Goal: Task Accomplishment & Management: Use online tool/utility

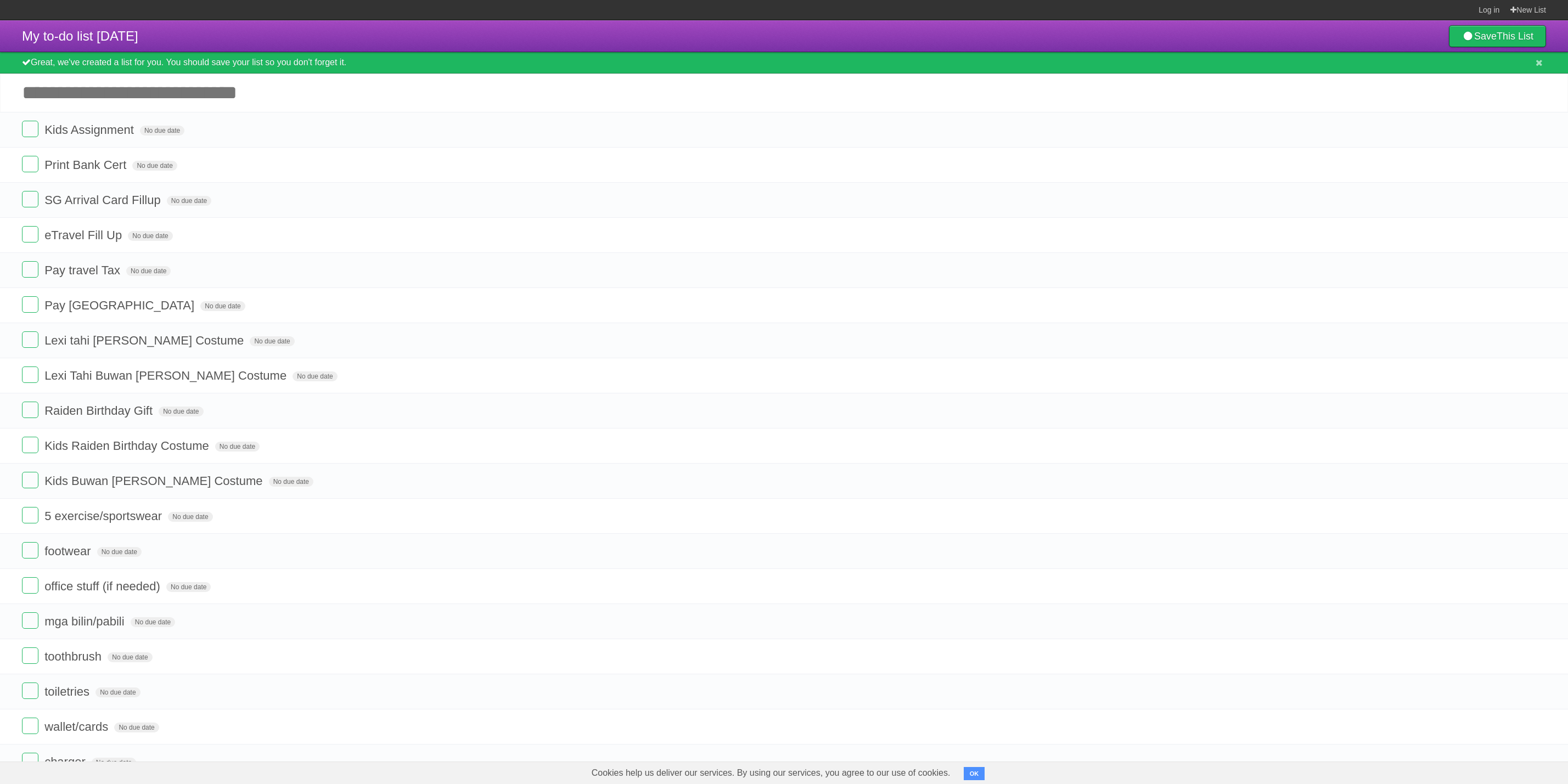
scroll to position [176, 0]
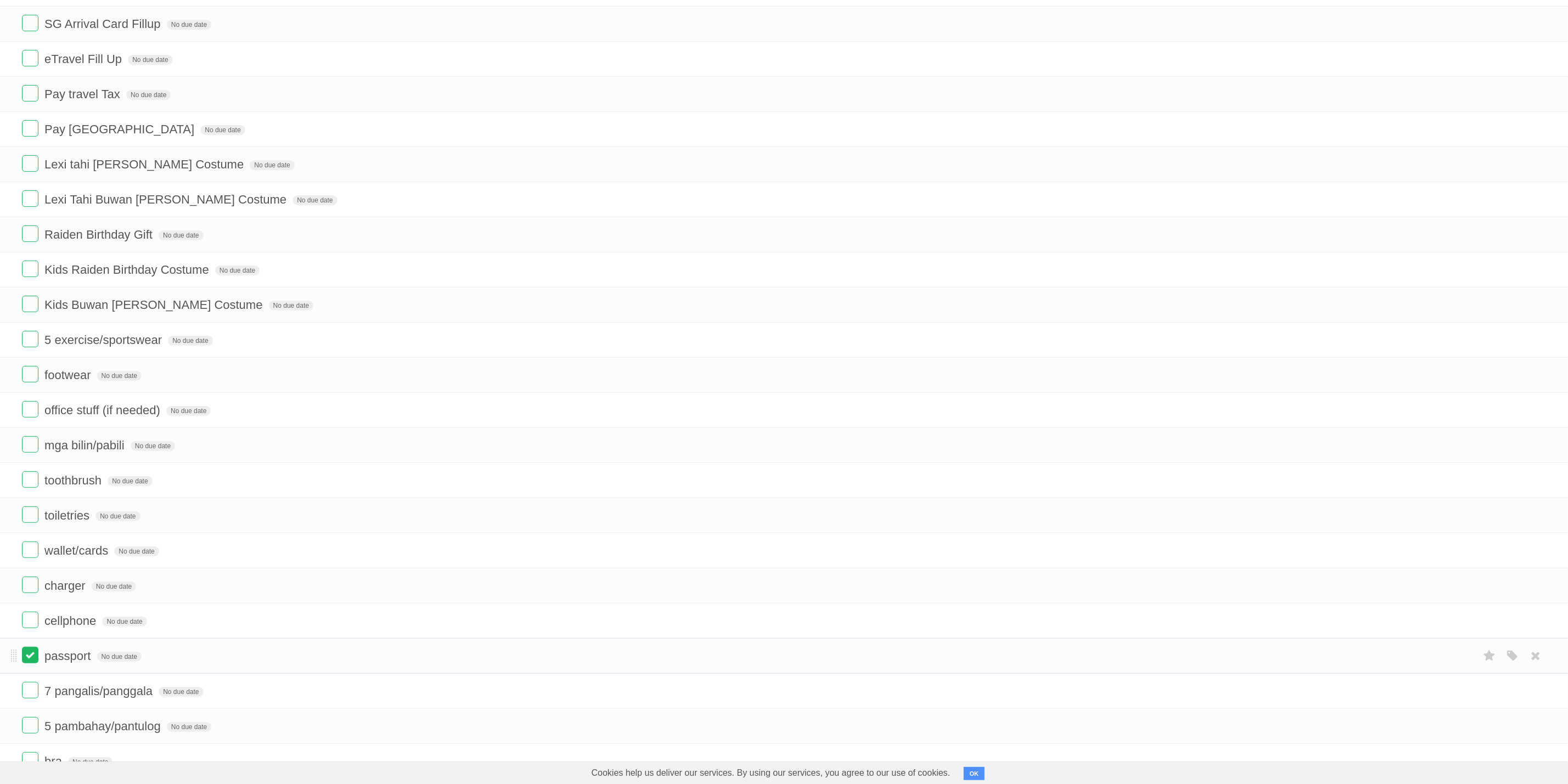
click at [24, 664] on label at bounding box center [30, 655] width 17 height 17
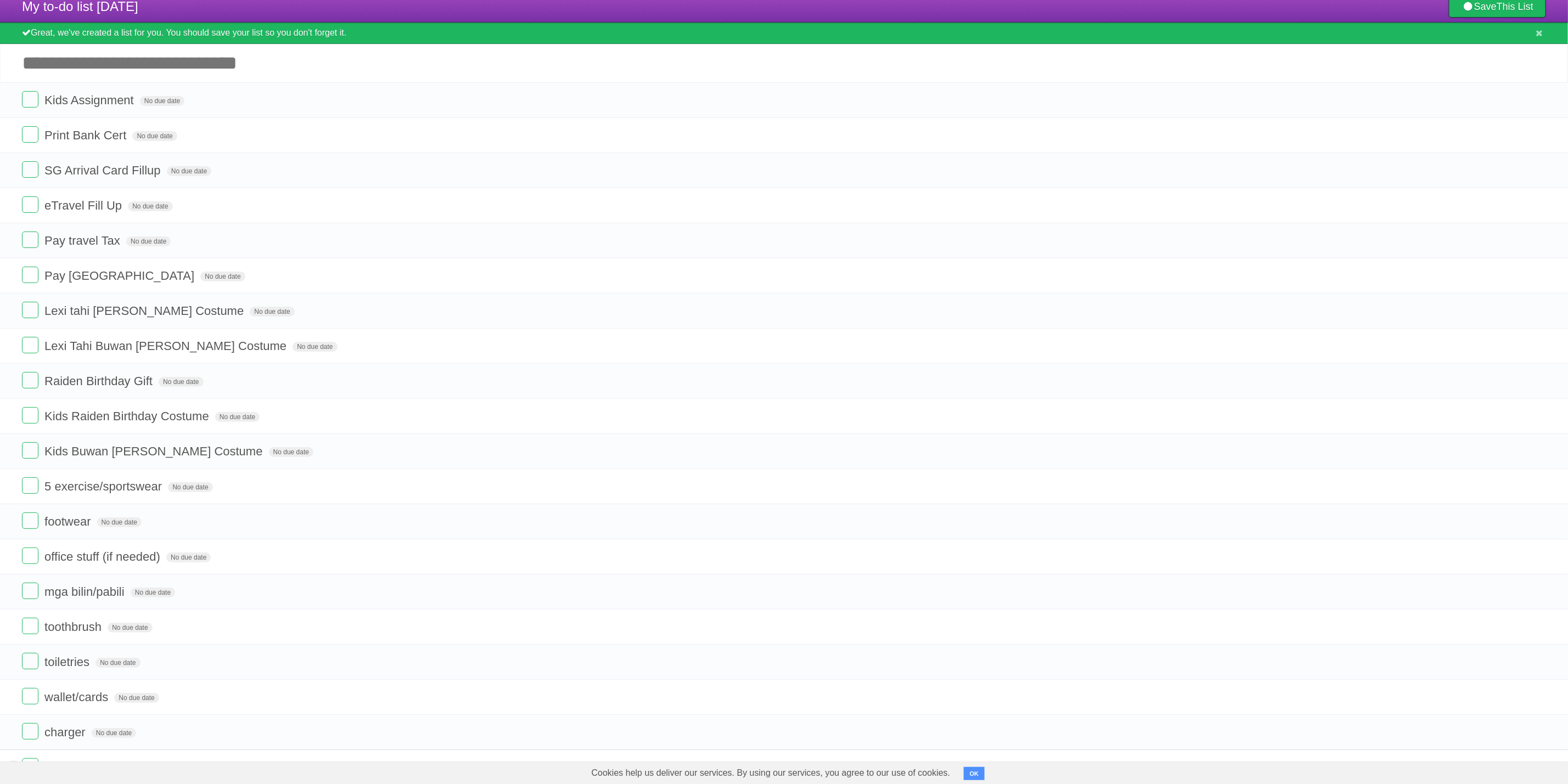
scroll to position [0, 0]
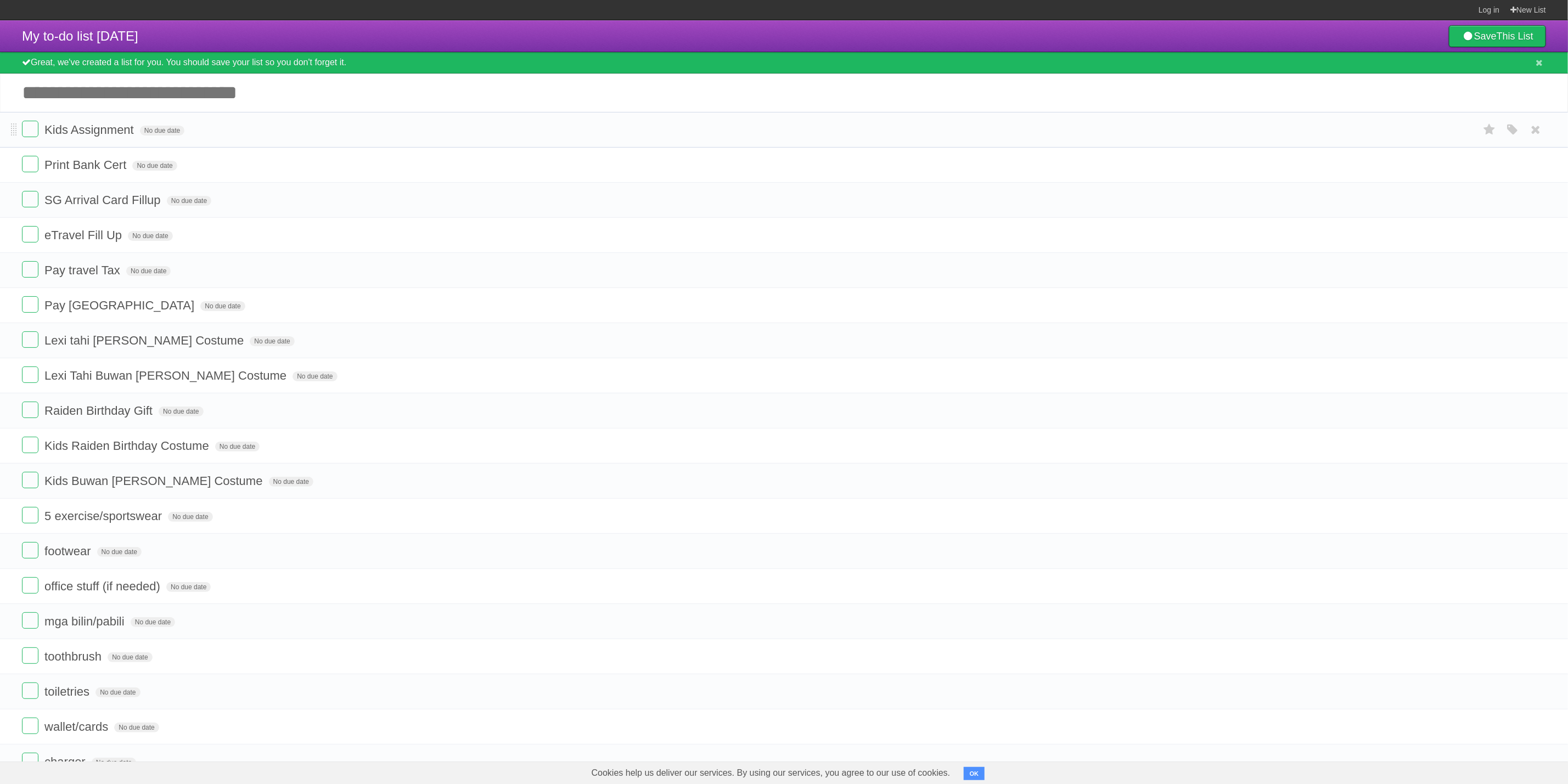
click at [26, 139] on form "Kids Assignment No due date White Red Blue Green Purple Orange" at bounding box center [784, 130] width 1525 height 18
click at [27, 132] on label at bounding box center [30, 129] width 17 height 17
click at [27, 172] on label at bounding box center [30, 164] width 17 height 17
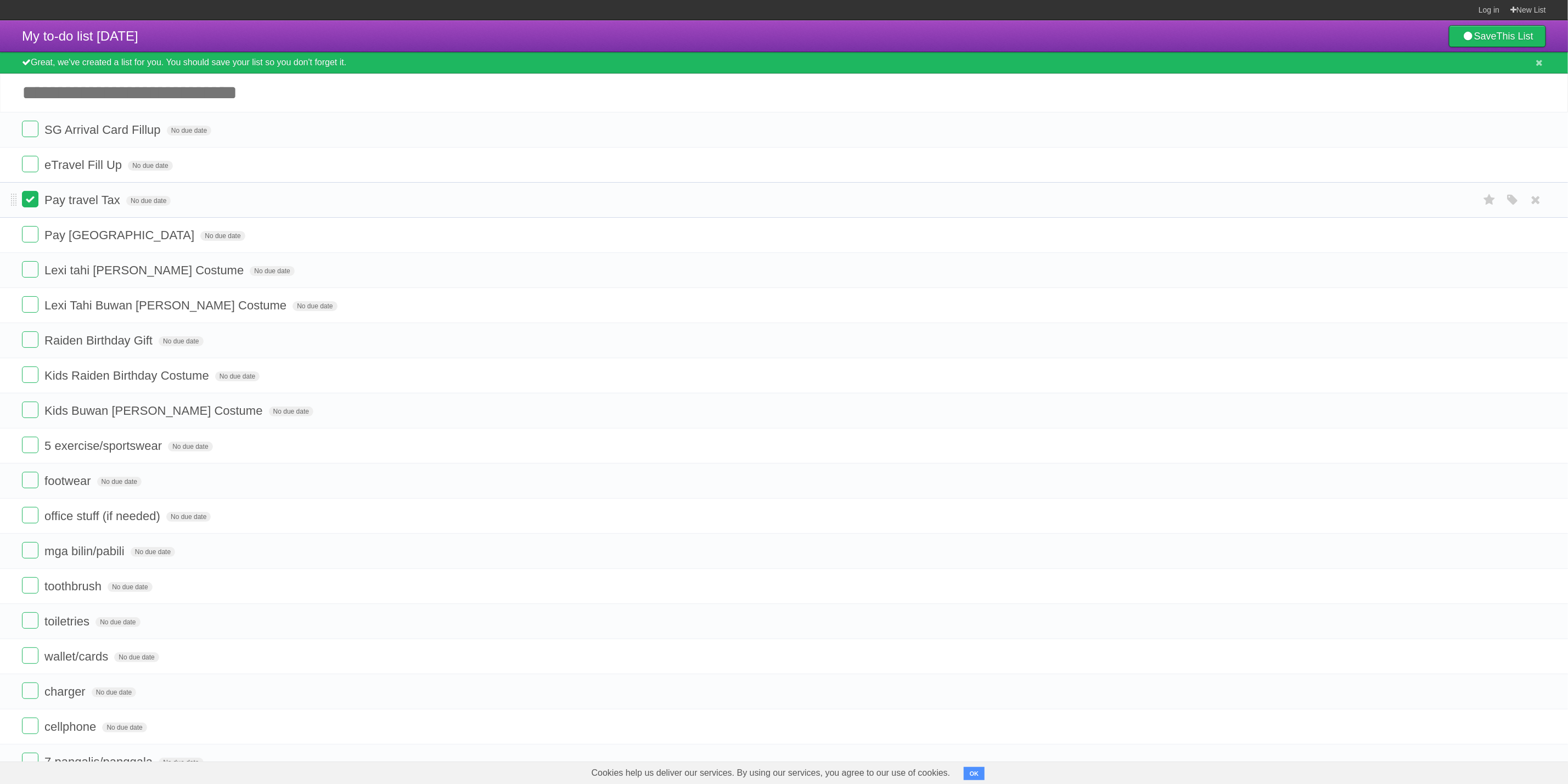
click at [25, 205] on label at bounding box center [30, 199] width 17 height 17
click at [28, 170] on label at bounding box center [30, 164] width 17 height 17
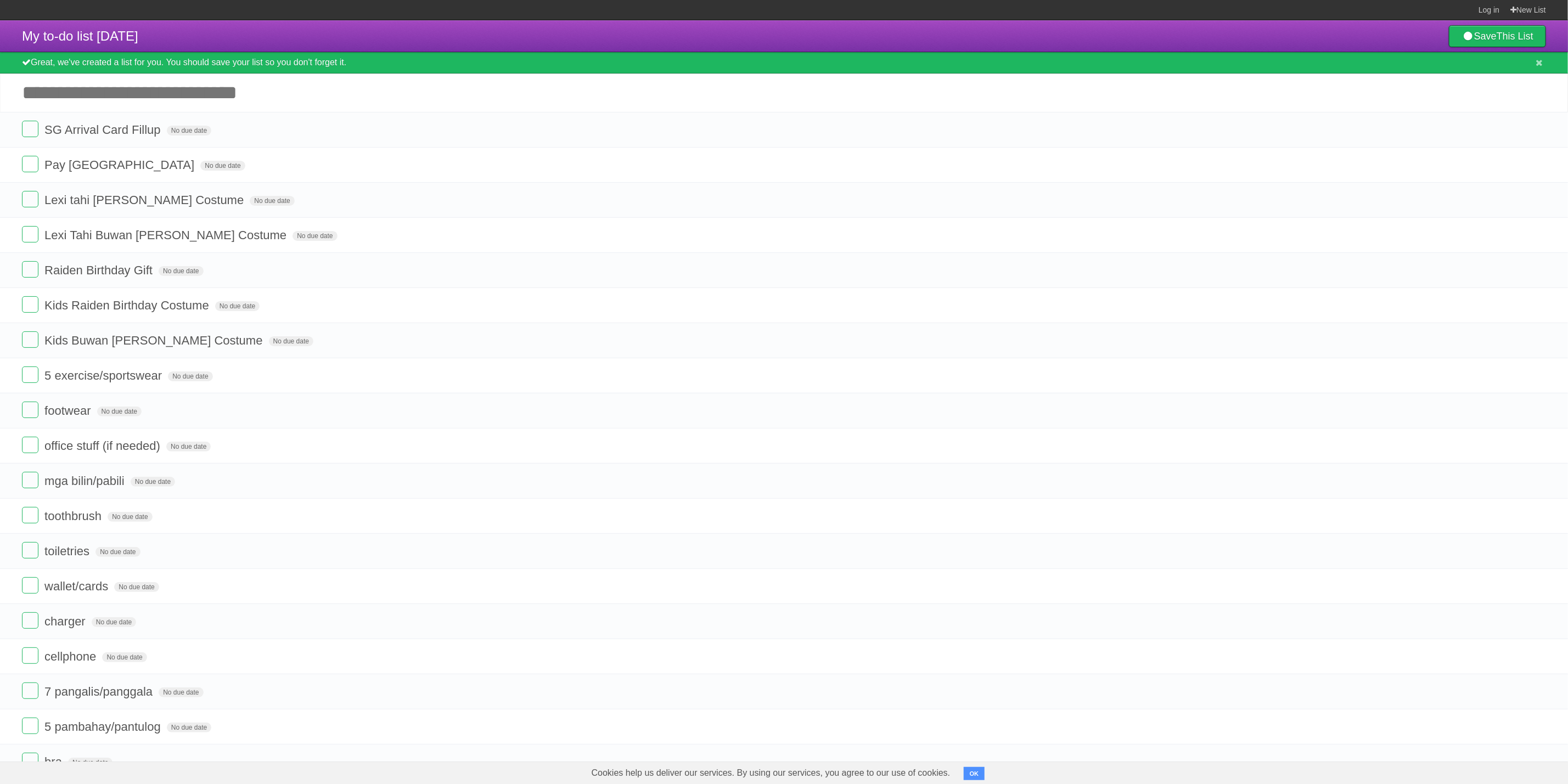
click at [193, 781] on div "Cookies help us deliver our services. By using our services, you agree to our u…" at bounding box center [784, 773] width 1568 height 22
click at [33, 135] on label at bounding box center [30, 129] width 17 height 17
click at [33, 167] on label at bounding box center [30, 164] width 17 height 17
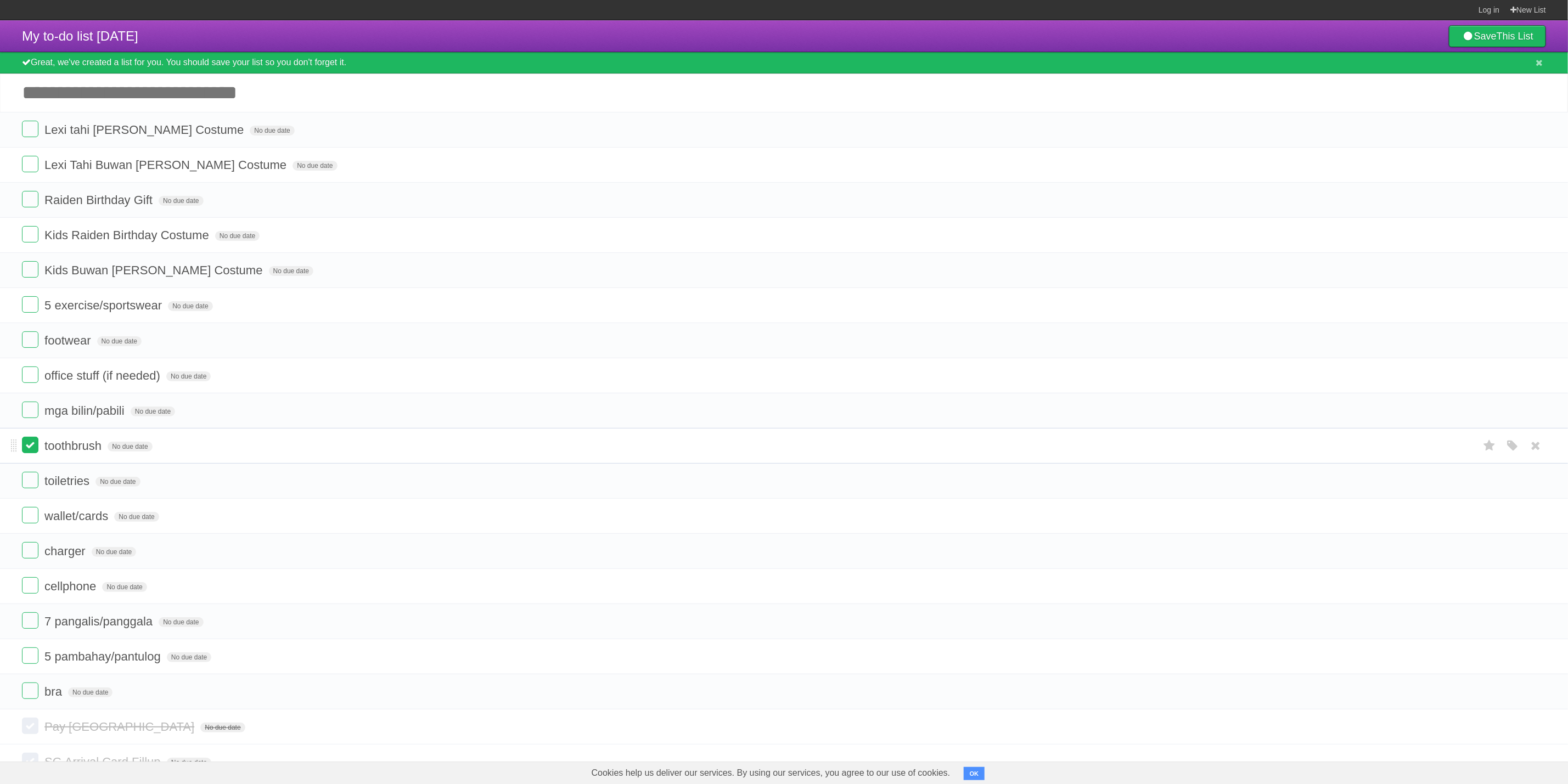
click at [26, 450] on label at bounding box center [30, 445] width 17 height 17
click at [30, 488] on label at bounding box center [30, 480] width 17 height 17
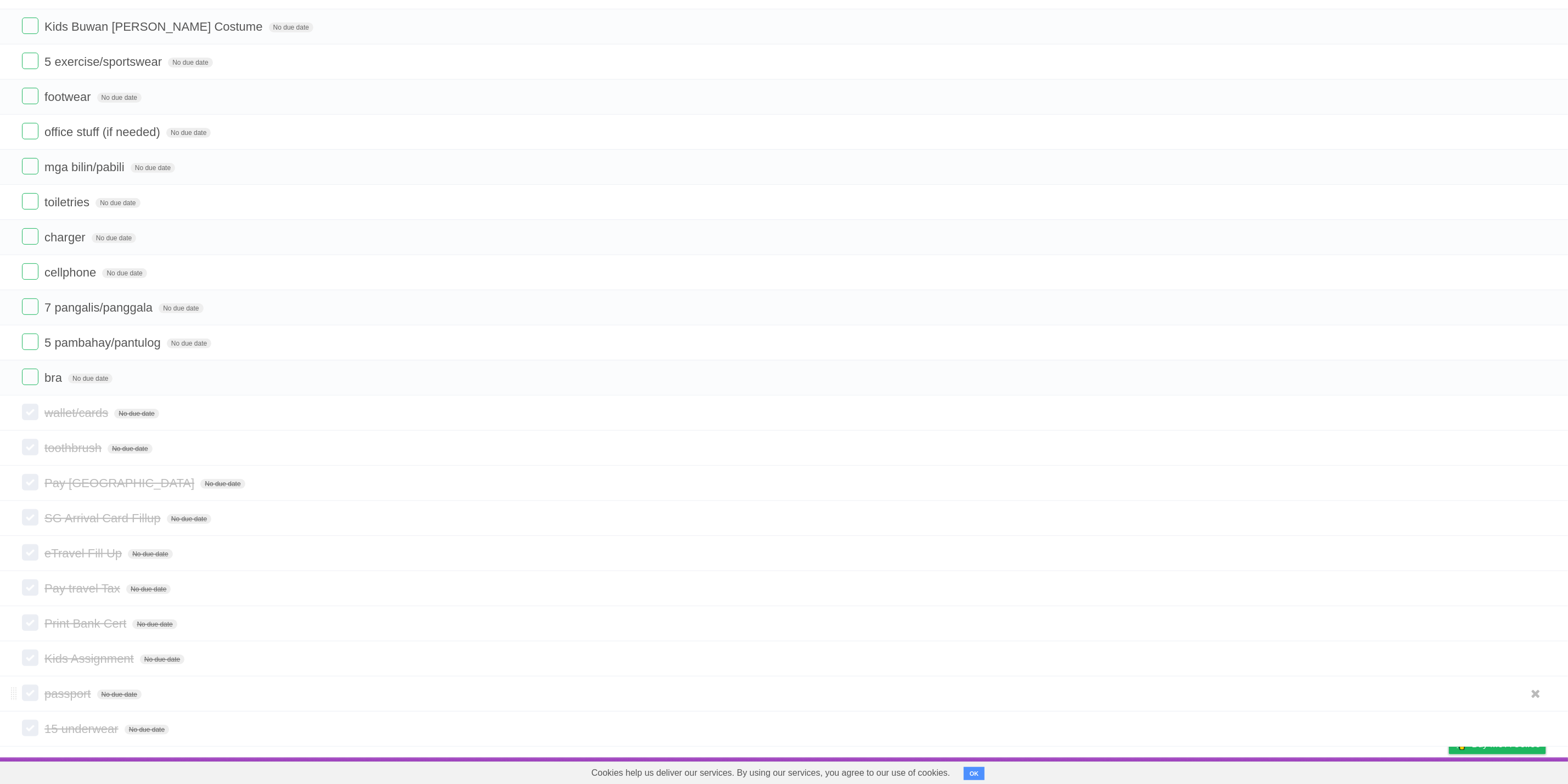
scroll to position [258, 0]
click at [26, 409] on label at bounding box center [30, 412] width 17 height 17
click at [25, 202] on form "toiletries No due date White Red Blue Green Purple Orange" at bounding box center [784, 202] width 1525 height 18
click at [25, 197] on label at bounding box center [30, 201] width 17 height 17
click at [30, 198] on label at bounding box center [30, 201] width 17 height 17
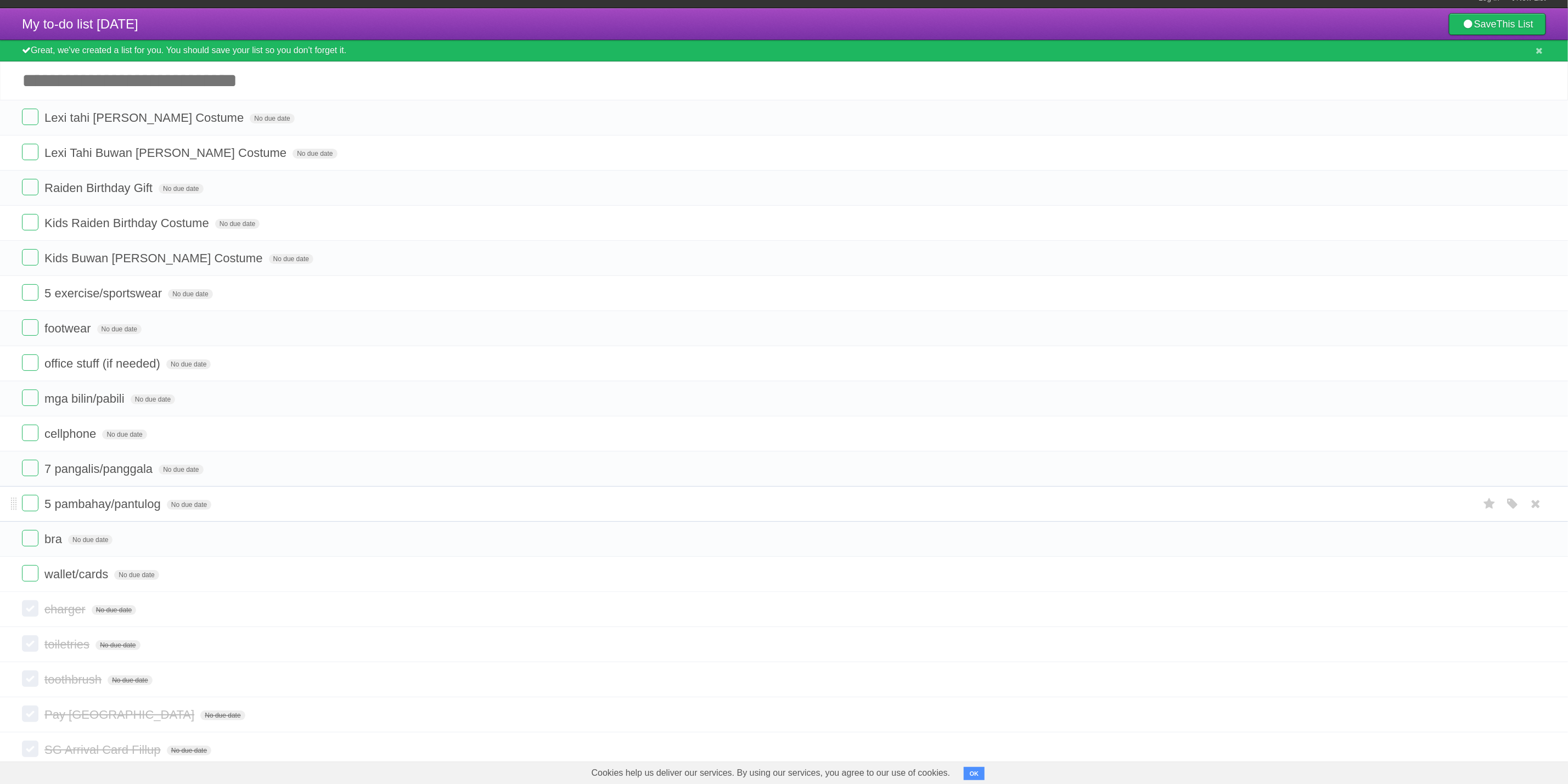
scroll to position [12, 0]
click at [30, 582] on label at bounding box center [30, 574] width 17 height 17
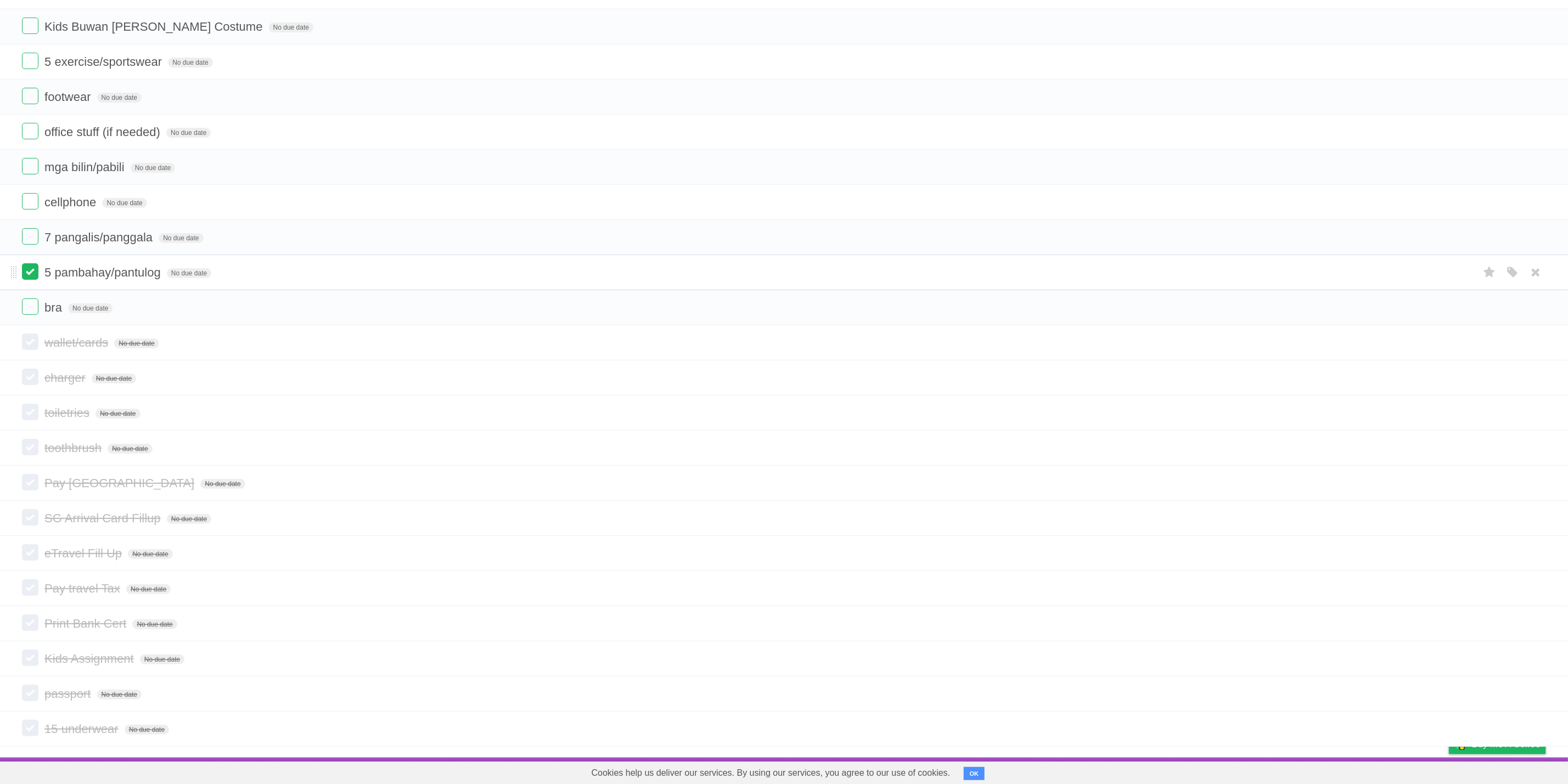
click at [30, 272] on label at bounding box center [30, 271] width 17 height 17
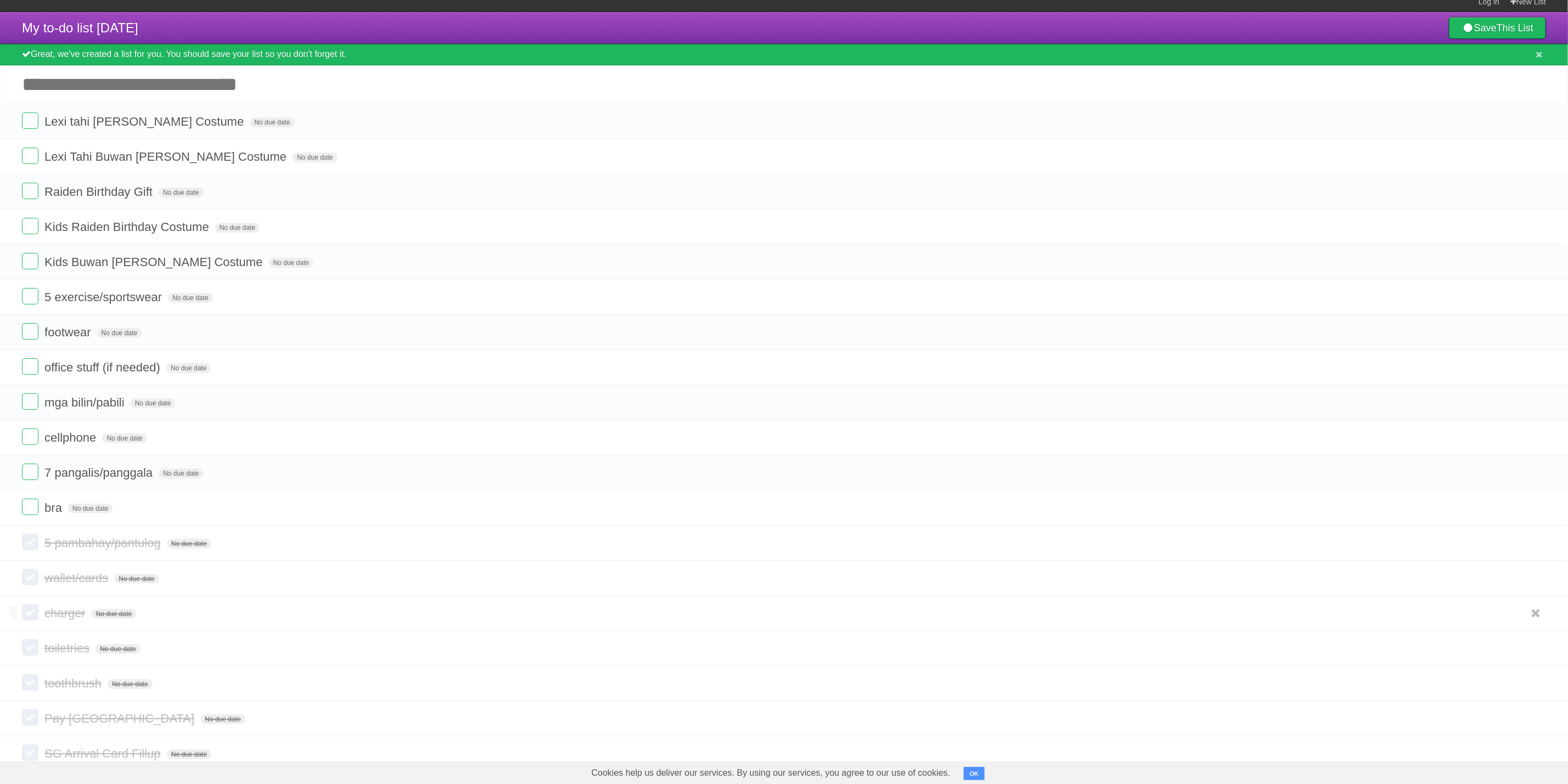
scroll to position [0, 0]
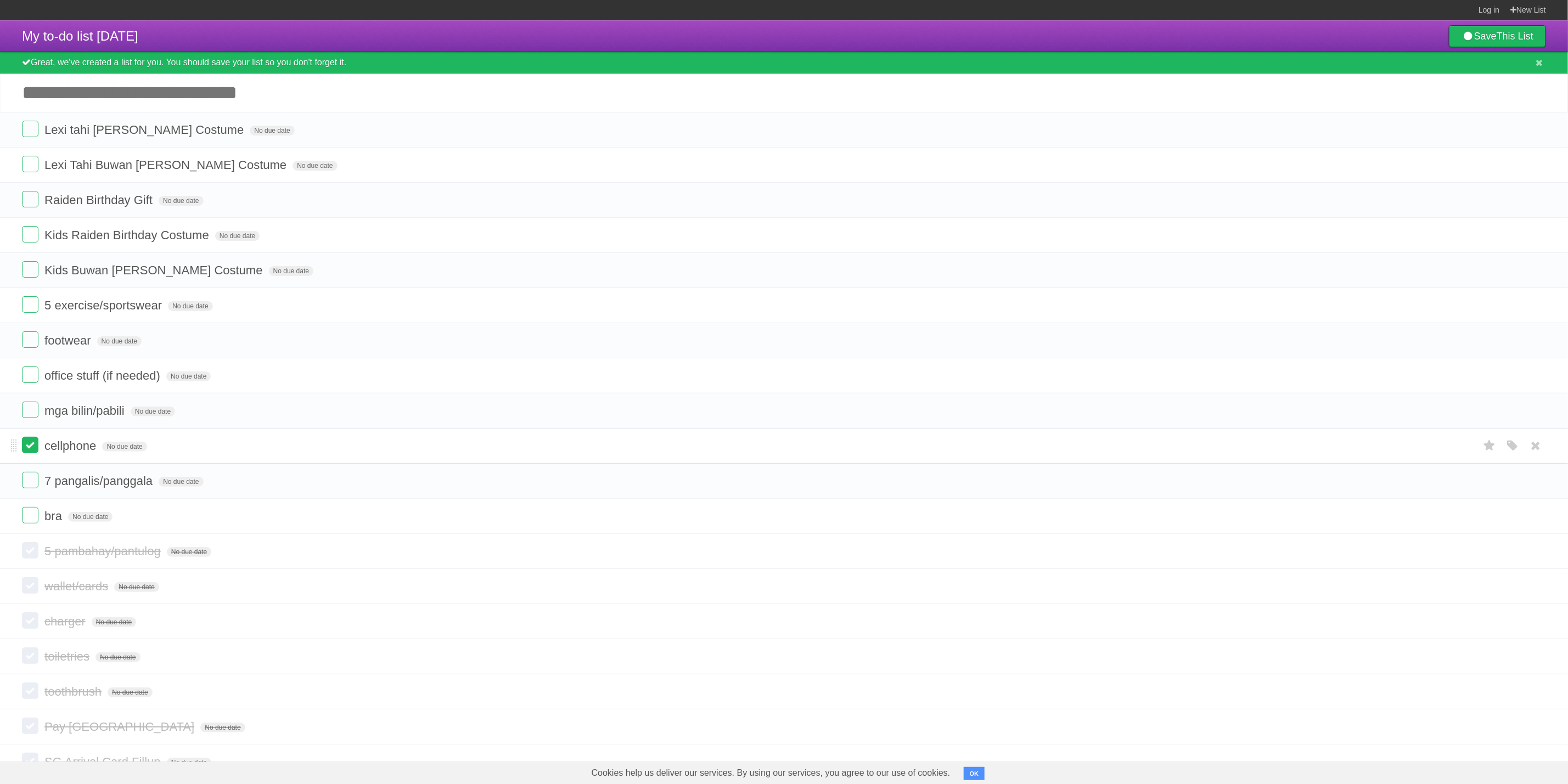
click at [28, 445] on label at bounding box center [30, 445] width 17 height 17
click at [30, 524] on label at bounding box center [30, 515] width 17 height 17
